Goal: Information Seeking & Learning: Understand process/instructions

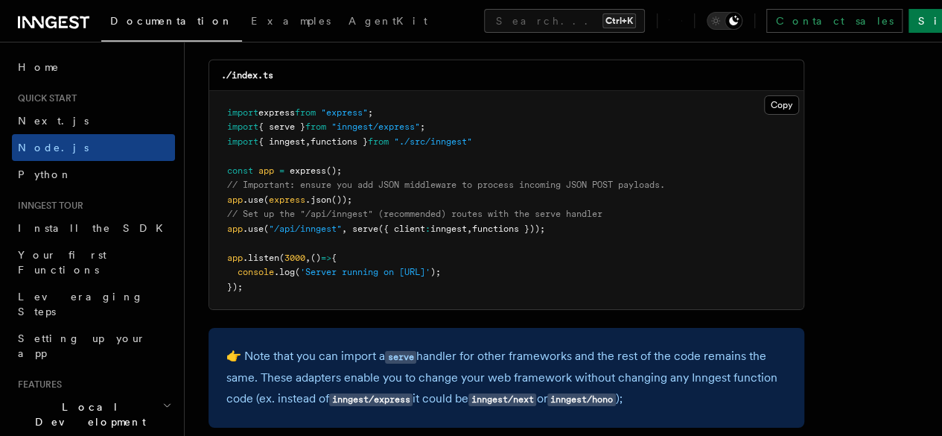
scroll to position [2379, 0]
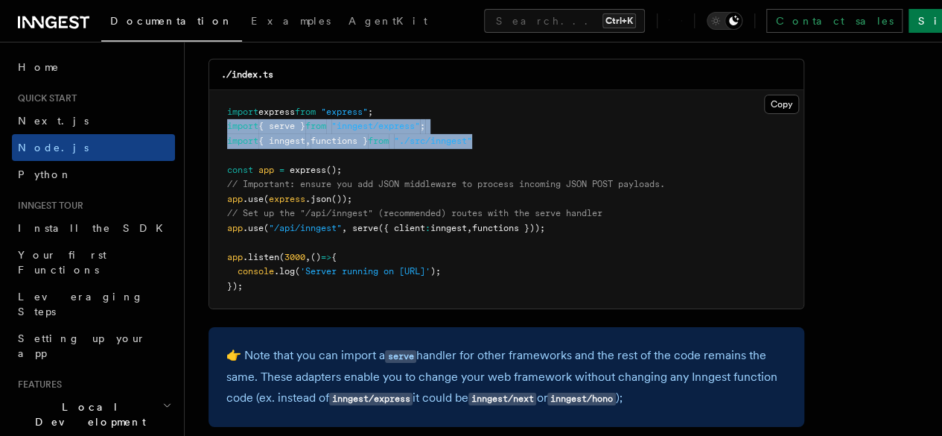
drag, startPoint x: 227, startPoint y: 117, endPoint x: 527, endPoint y: 130, distance: 300.5
click at [527, 130] on pre "import express from "express" ; import { serve } from "inngest/express" ; impor…" at bounding box center [506, 199] width 594 height 219
copy code "import { serve } from "inngest/express" ; import { inngest , functions } from "…"
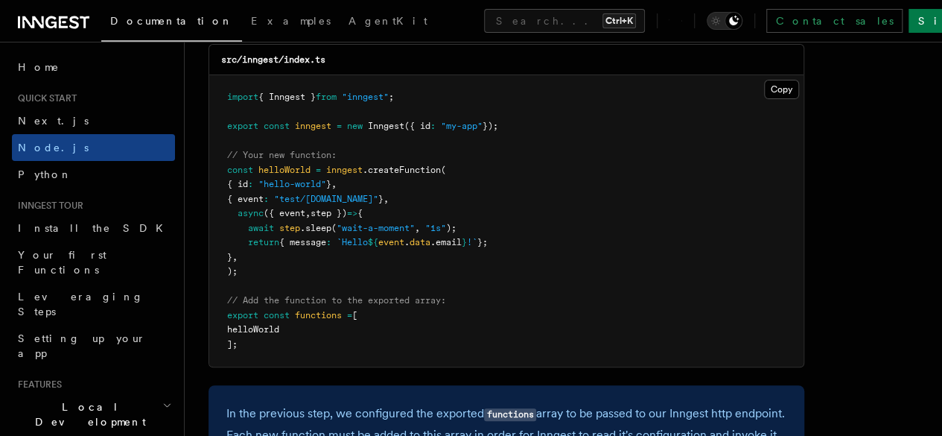
scroll to position [3020, 0]
click at [370, 176] on span ".createFunction" at bounding box center [402, 170] width 78 height 10
drag, startPoint x: 367, startPoint y: 201, endPoint x: 244, endPoint y: 215, distance: 123.7
click at [244, 215] on code "import { Inngest } from "inngest" ; export const inngest = new Inngest ({ id : …" at bounding box center [362, 221] width 271 height 258
click at [448, 221] on pre "import { Inngest } from "inngest" ; export const inngest = new Inngest ({ id : …" at bounding box center [506, 221] width 594 height 291
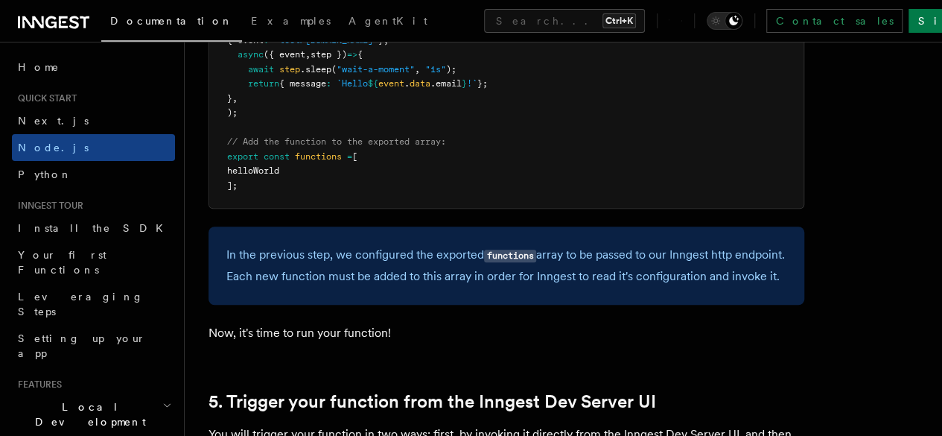
scroll to position [3175, 0]
